Goal: Navigation & Orientation: Find specific page/section

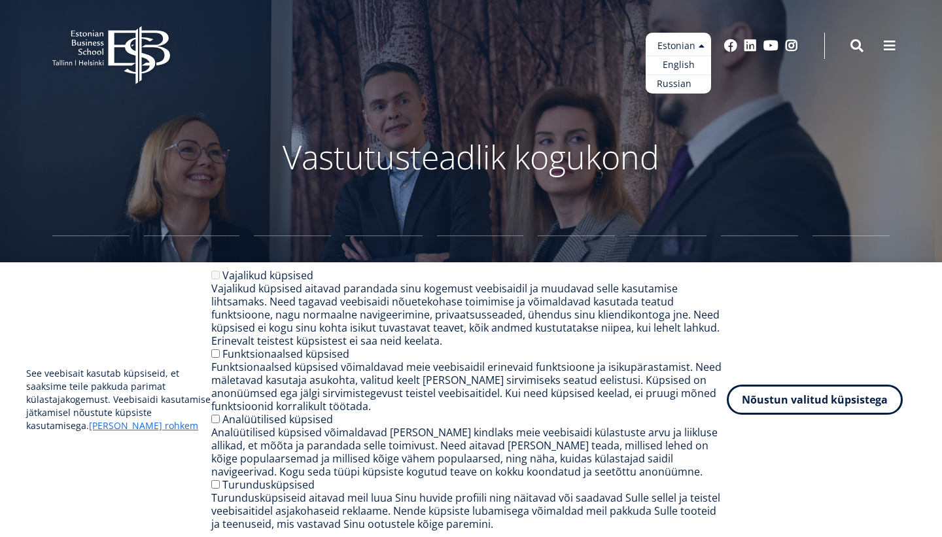
click at [682, 86] on link "Russian" at bounding box center [677, 84] width 65 height 19
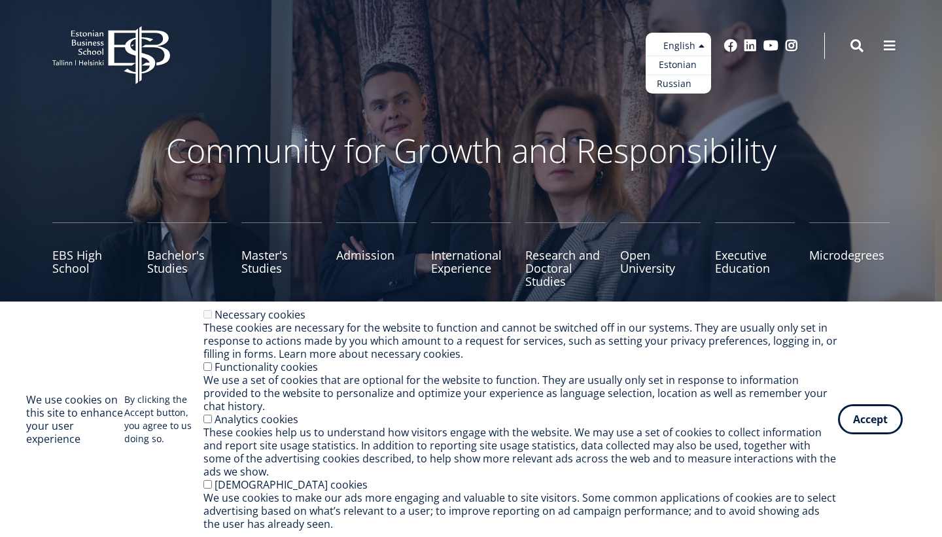
click at [678, 85] on link "Russian" at bounding box center [677, 84] width 65 height 19
click at [873, 420] on button "Accept" at bounding box center [870, 417] width 65 height 30
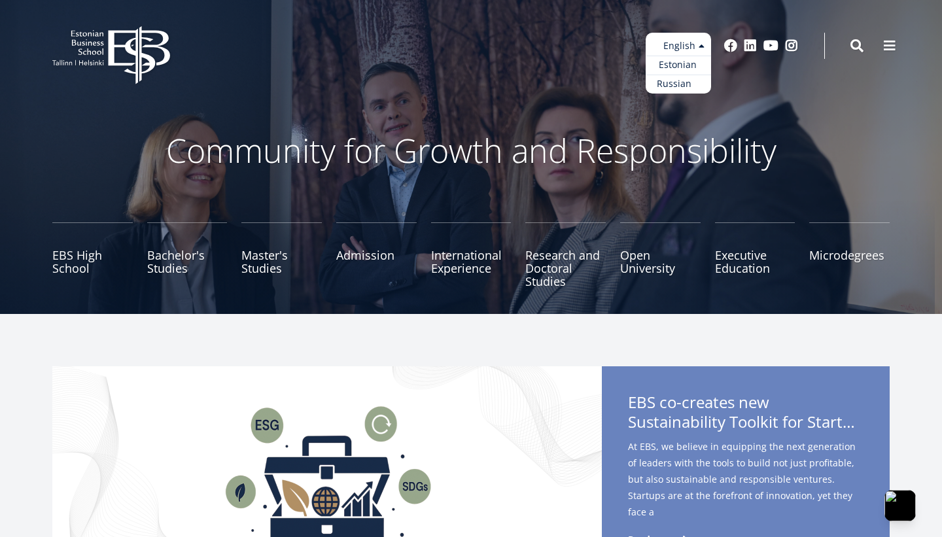
click at [684, 89] on link "Russian" at bounding box center [677, 84] width 65 height 19
click at [678, 89] on link "Russian" at bounding box center [677, 84] width 65 height 19
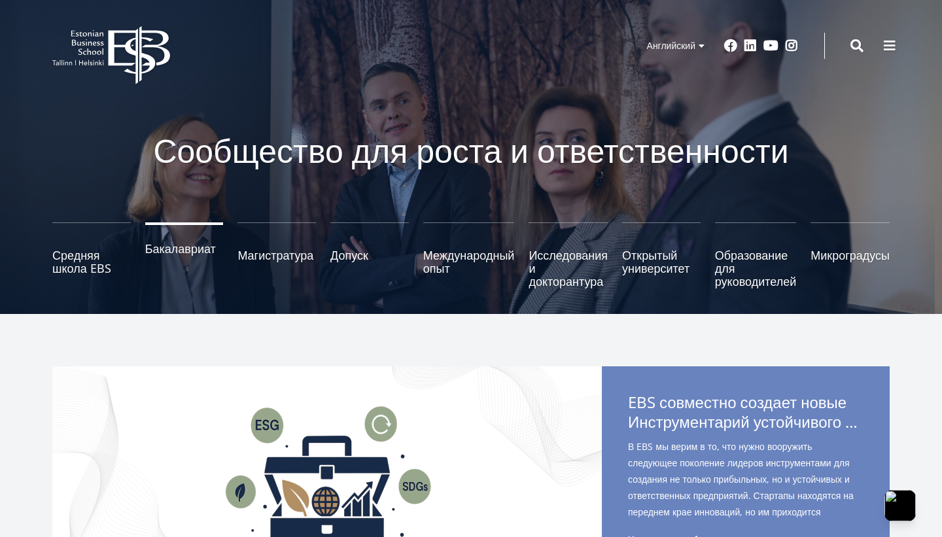
click at [156, 260] on link "Бакалавриат" at bounding box center [184, 254] width 78 height 65
